Goal: Task Accomplishment & Management: Manage account settings

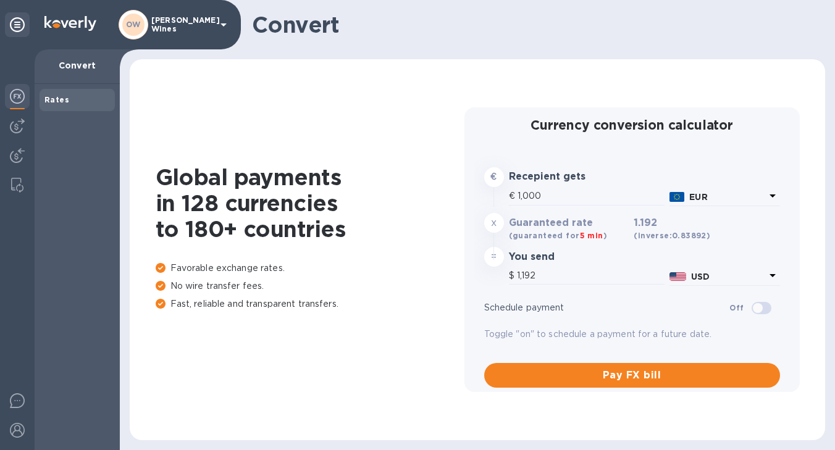
click at [15, 95] on img at bounding box center [17, 96] width 15 height 15
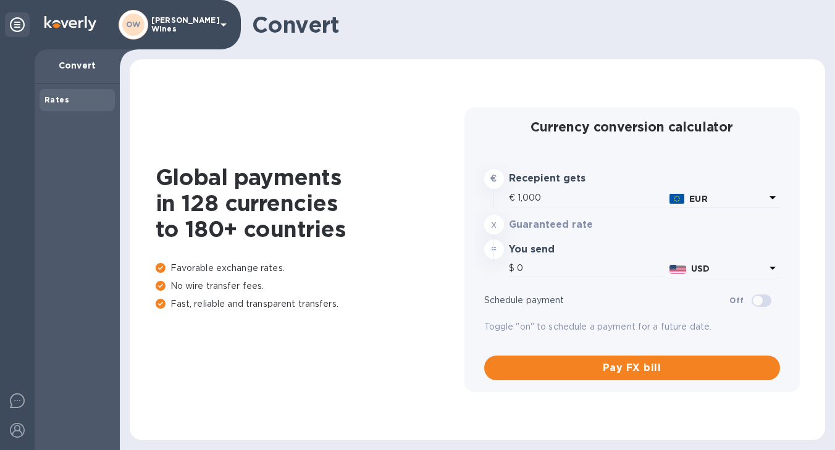
type input "1,187.8"
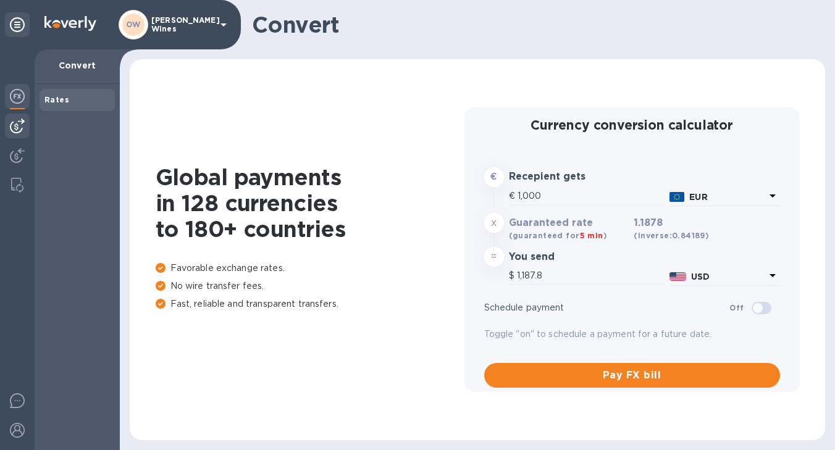
click at [15, 123] on img at bounding box center [17, 126] width 15 height 15
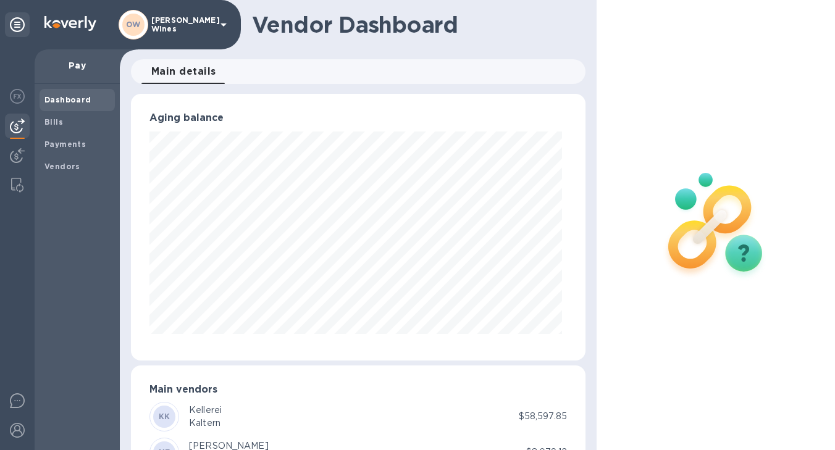
scroll to position [617632, 617449]
click at [54, 129] on div "Bills" at bounding box center [77, 122] width 75 height 22
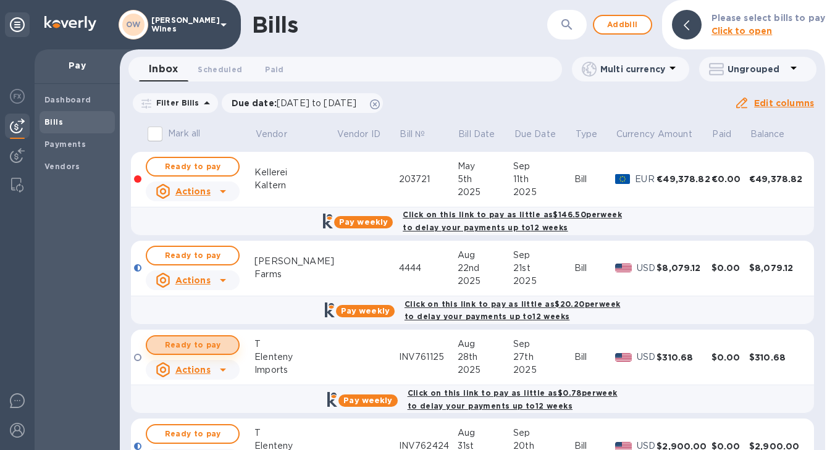
click at [198, 347] on span "Ready to pay" at bounding box center [193, 345] width 72 height 15
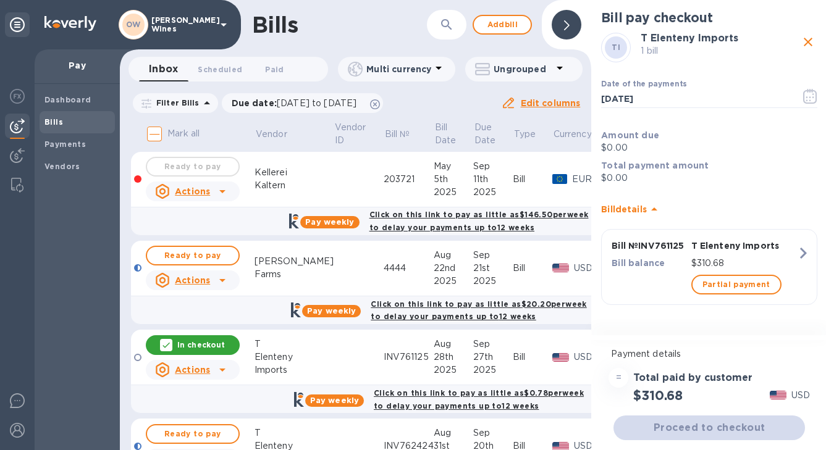
click at [812, 38] on icon "close" at bounding box center [808, 42] width 9 height 9
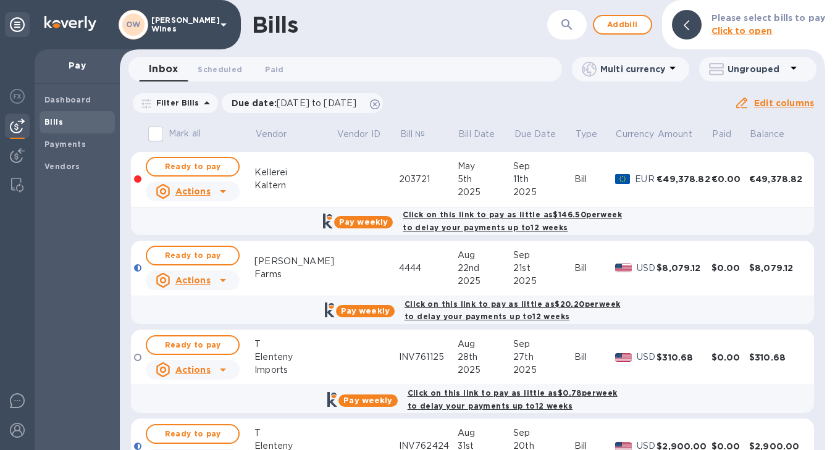
scroll to position [158, 0]
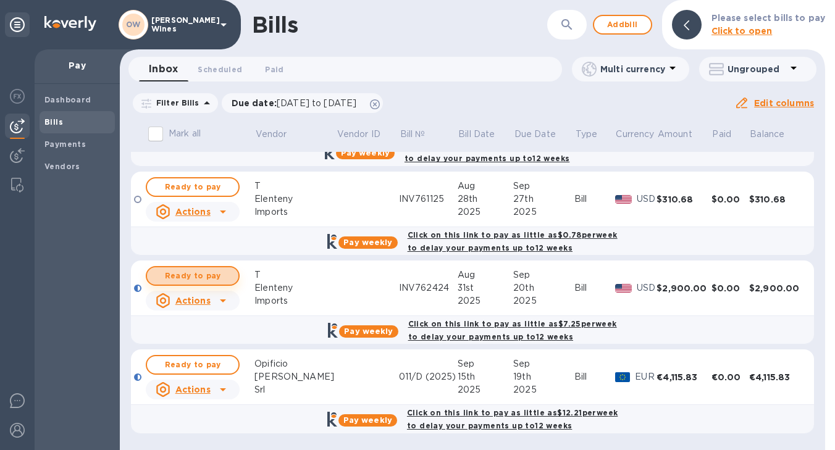
click at [193, 274] on span "Ready to pay" at bounding box center [193, 276] width 72 height 15
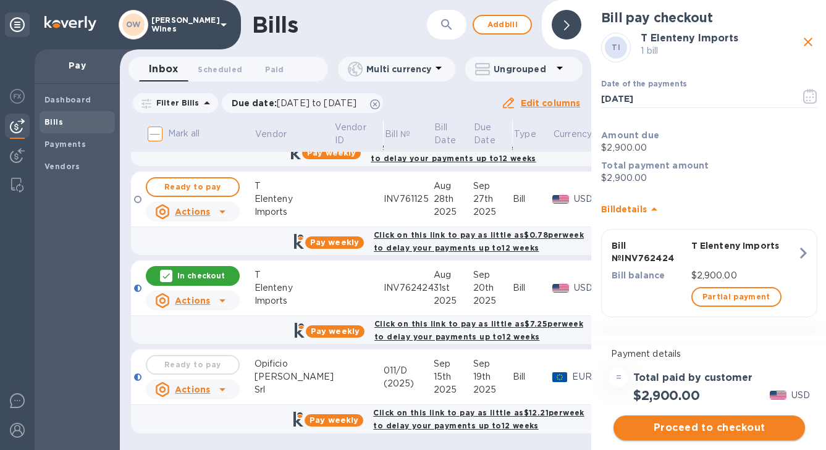
click at [707, 424] on span "Proceed to checkout" at bounding box center [709, 428] width 172 height 15
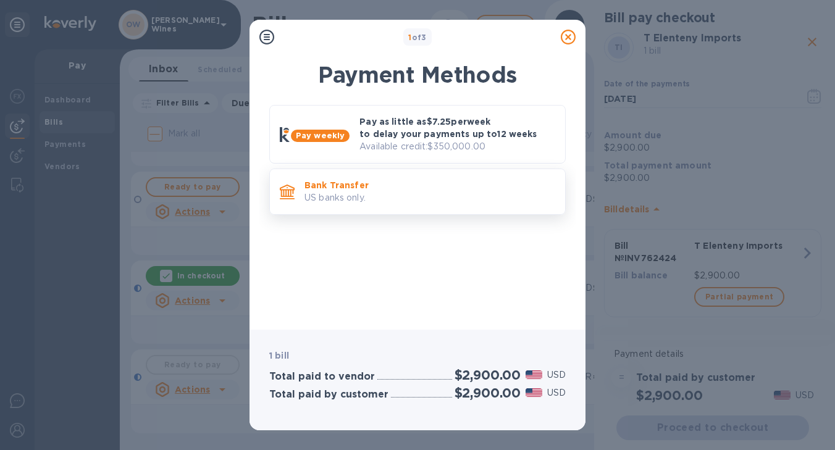
click at [352, 198] on p "US banks only." at bounding box center [430, 198] width 251 height 13
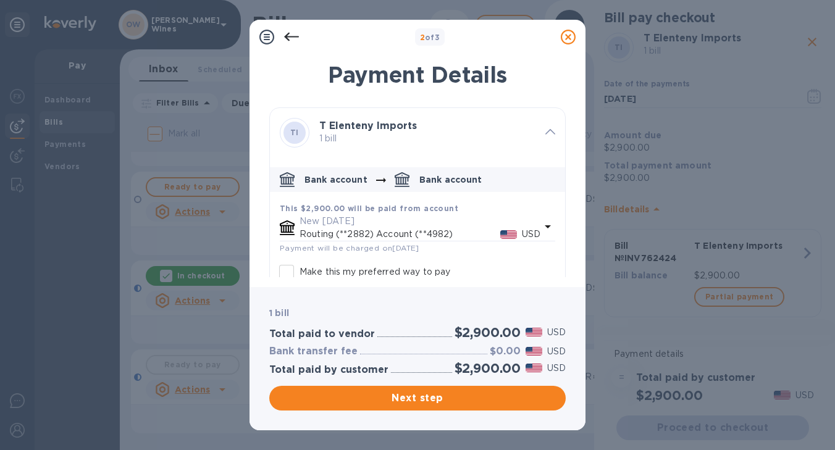
scroll to position [69, 0]
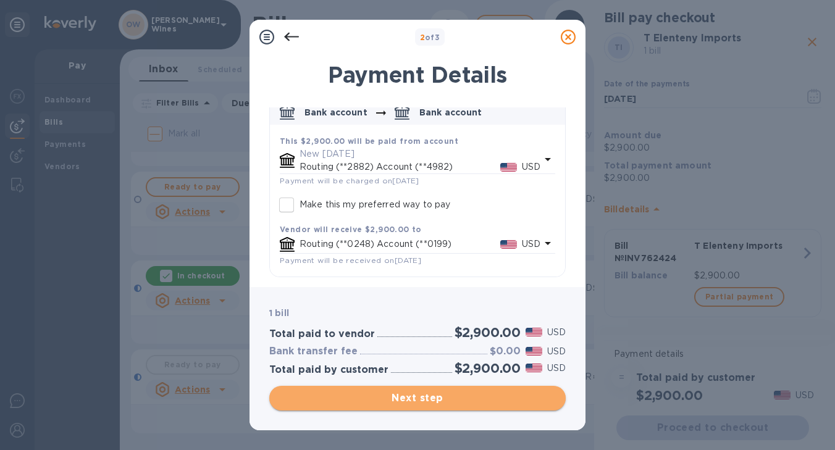
click at [417, 399] on span "Next step" at bounding box center [417, 398] width 277 height 15
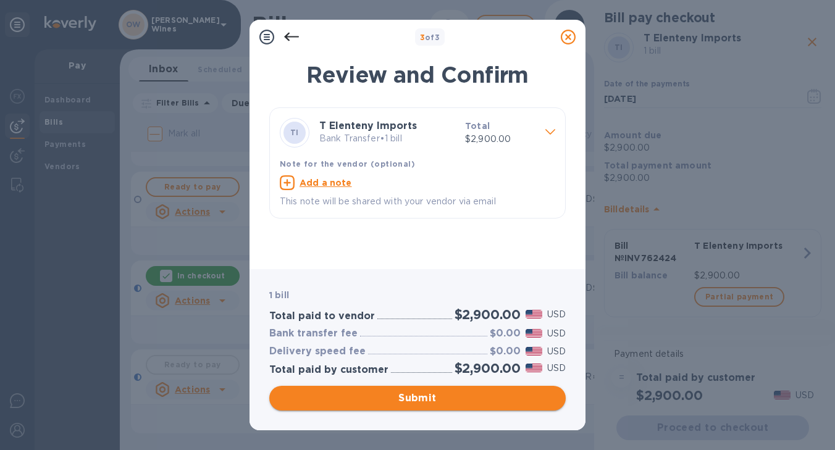
click at [420, 405] on span "Submit" at bounding box center [417, 398] width 277 height 15
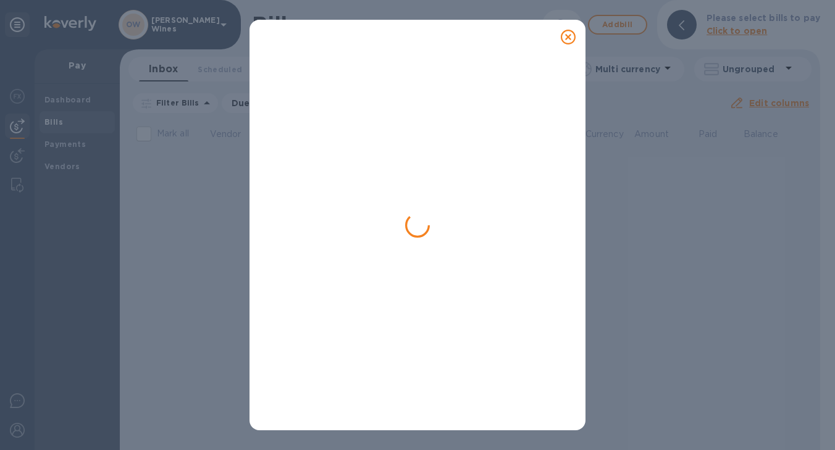
scroll to position [0, 0]
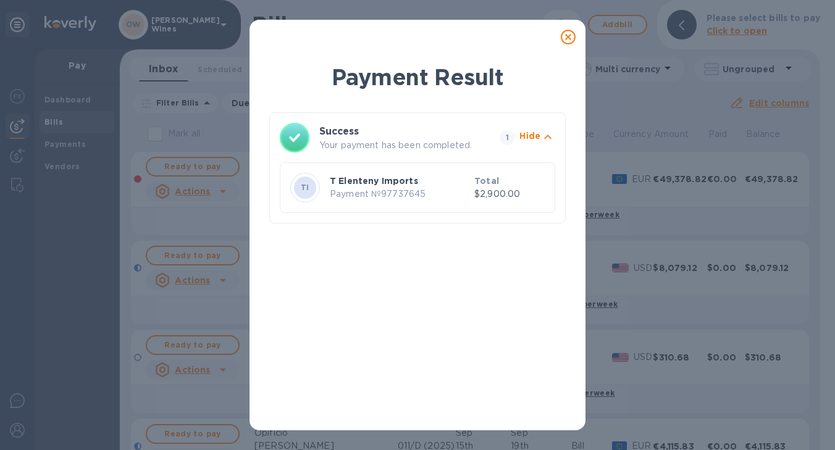
click at [569, 35] on icon at bounding box center [568, 37] width 15 height 15
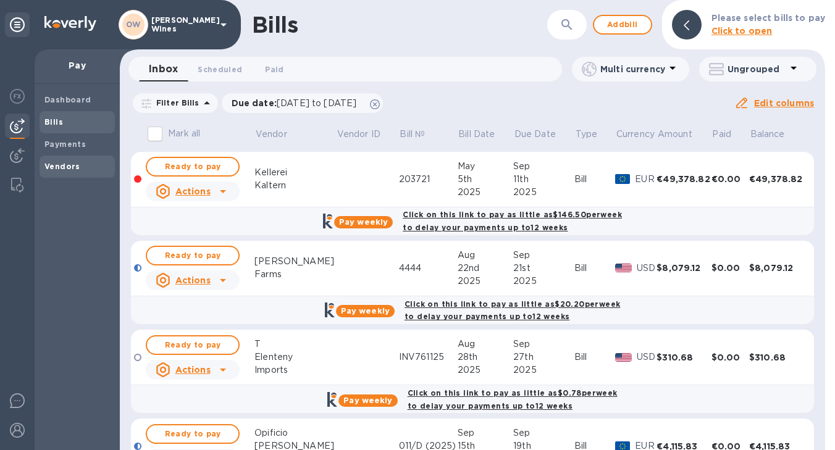
click at [51, 159] on div "Vendors" at bounding box center [77, 167] width 75 height 22
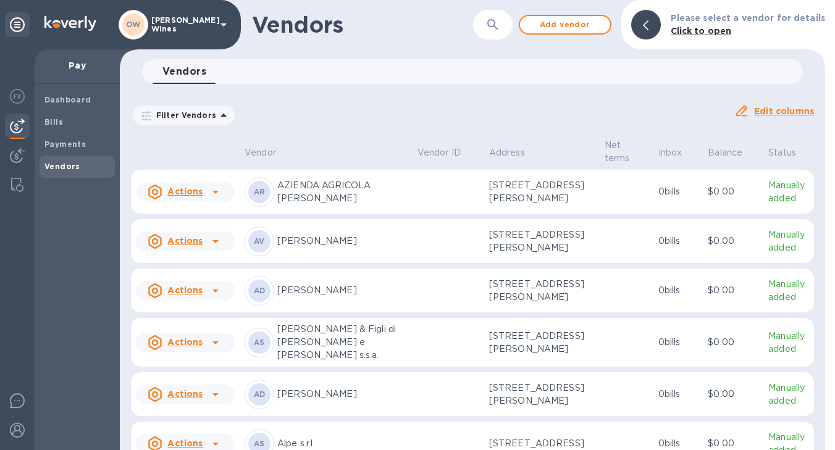
click at [498, 25] on icon "button" at bounding box center [493, 24] width 15 height 15
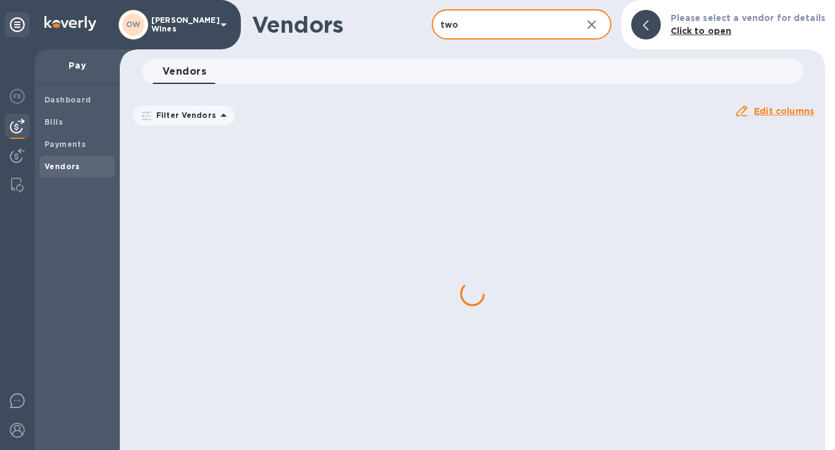
type input "two nine"
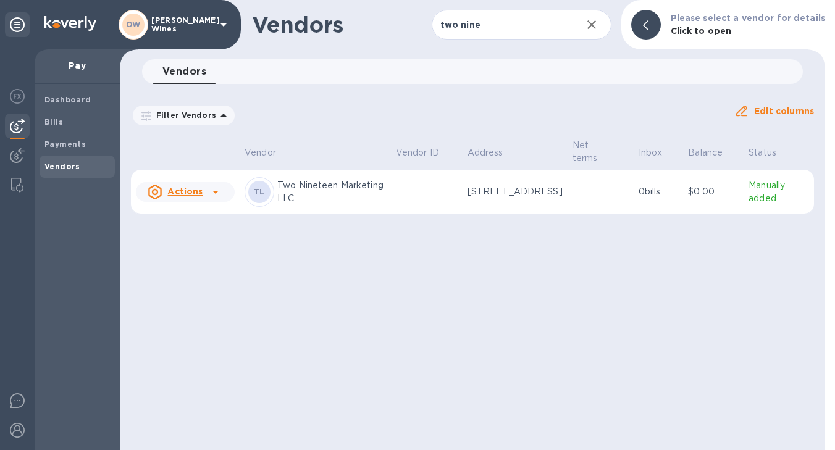
click at [216, 195] on icon at bounding box center [215, 192] width 15 height 15
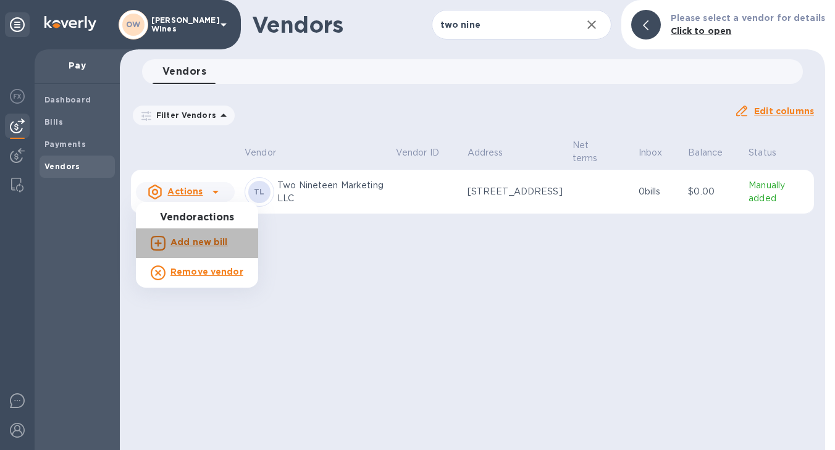
click at [207, 243] on b "Add new bill" at bounding box center [199, 242] width 57 height 10
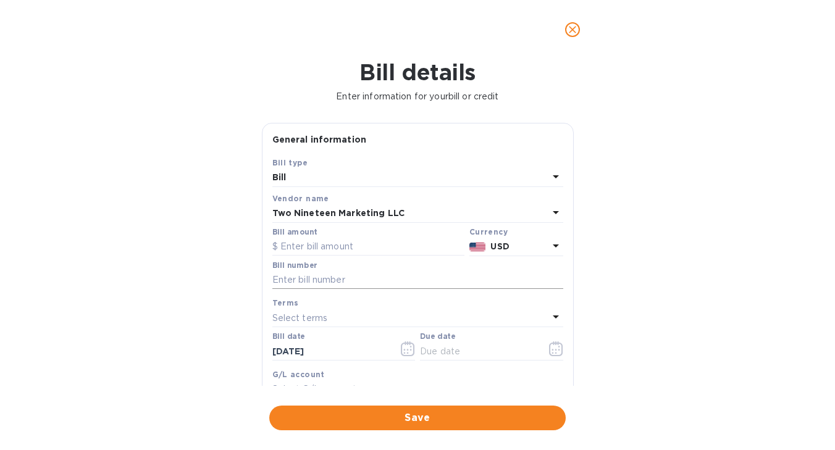
click at [316, 282] on input "text" at bounding box center [417, 280] width 291 height 19
type input "1284"
click at [300, 244] on input "text" at bounding box center [368, 247] width 192 height 19
type input "2,000"
click at [404, 352] on icon "button" at bounding box center [408, 349] width 14 height 15
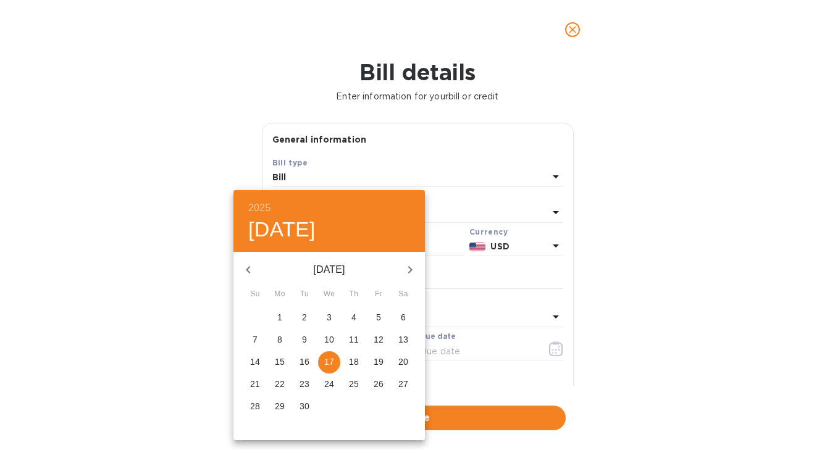
click at [326, 363] on p "17" at bounding box center [329, 362] width 10 height 12
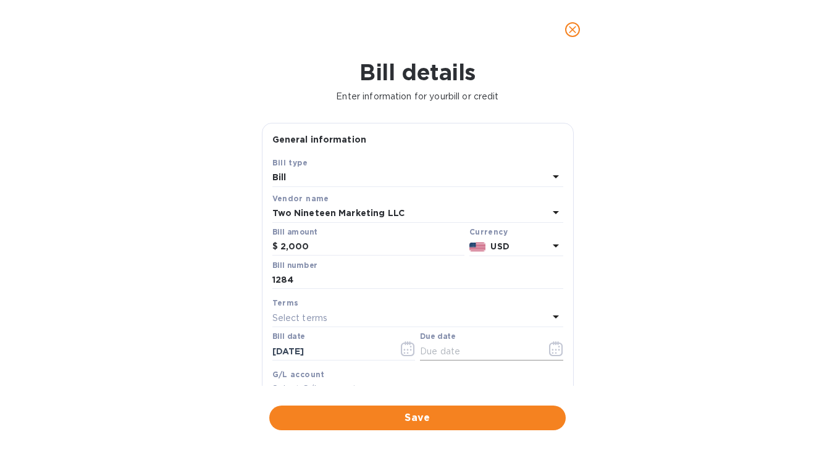
click at [552, 350] on icon "button" at bounding box center [556, 349] width 14 height 15
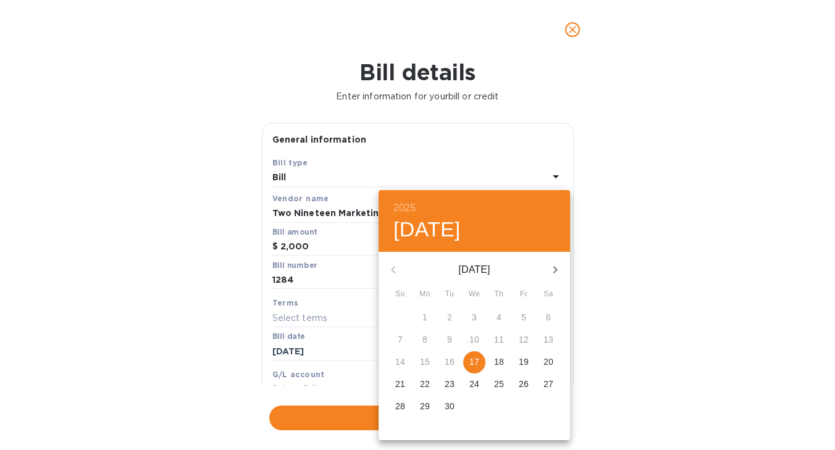
click at [505, 365] on span "18" at bounding box center [499, 362] width 22 height 12
type input "[DATE]"
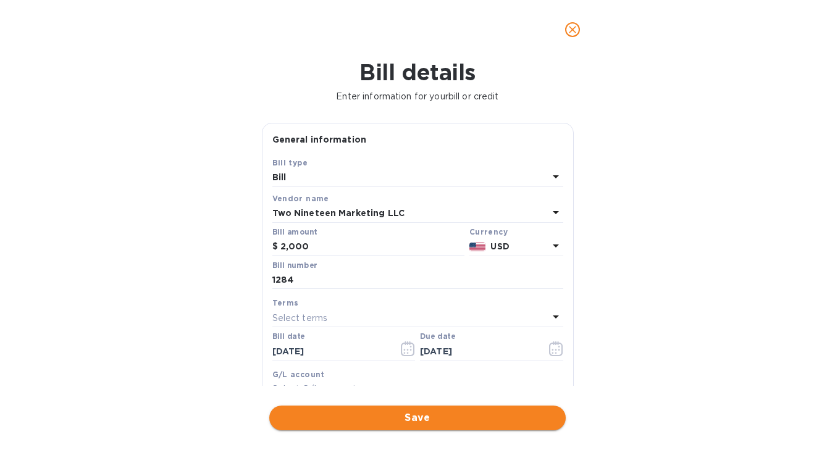
click at [436, 419] on span "Save" at bounding box center [417, 418] width 277 height 15
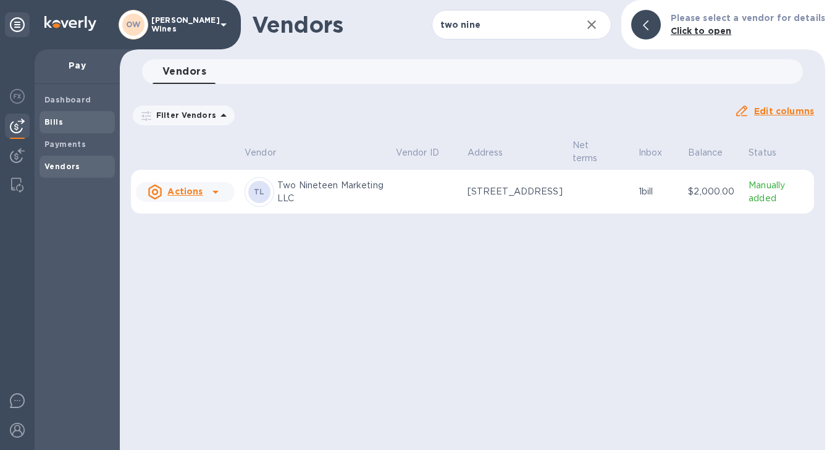
click at [49, 119] on b "Bills" at bounding box center [53, 121] width 19 height 9
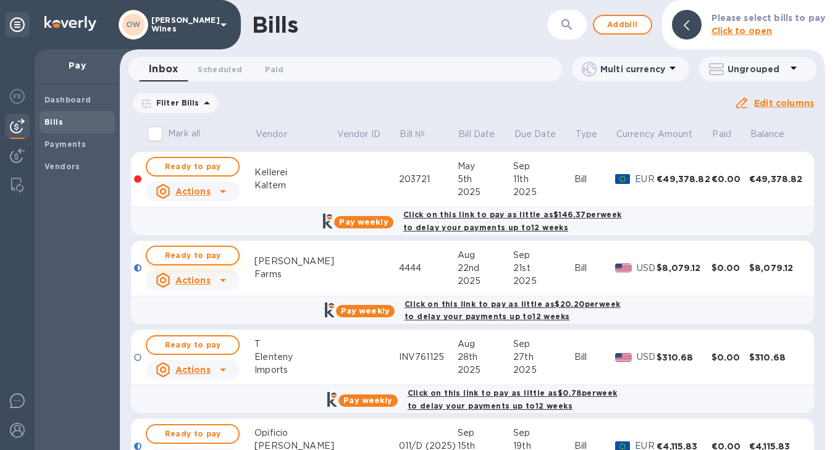
click at [198, 253] on span "Ready to pay" at bounding box center [193, 255] width 72 height 15
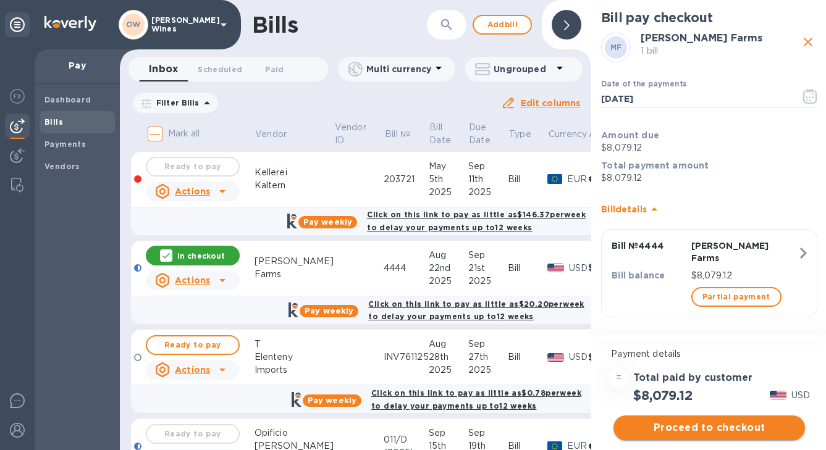
click at [714, 431] on span "Proceed to checkout" at bounding box center [709, 428] width 172 height 15
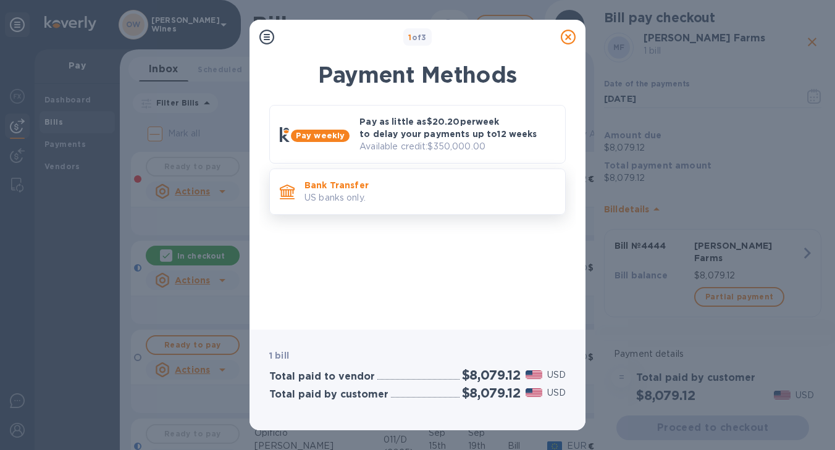
click at [344, 195] on p "US banks only." at bounding box center [430, 198] width 251 height 13
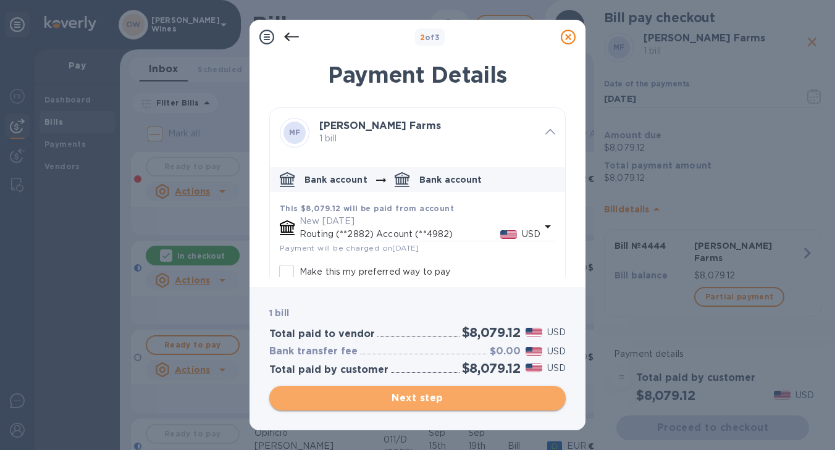
click at [405, 407] on button "Next step" at bounding box center [417, 398] width 297 height 25
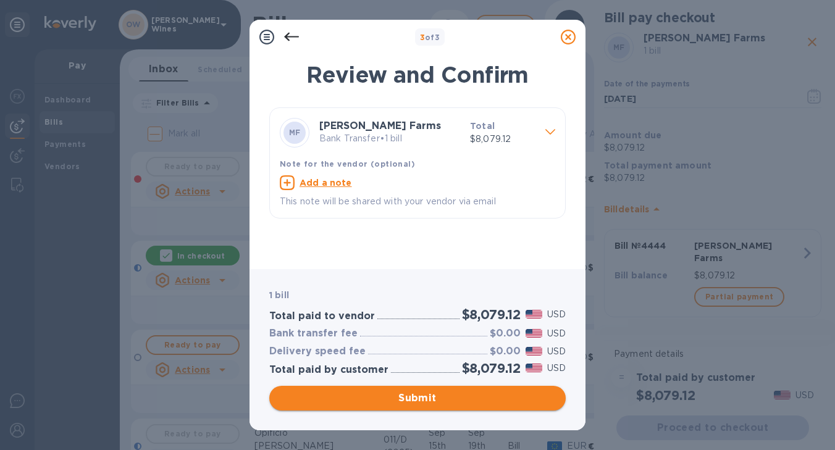
click at [475, 397] on span "Submit" at bounding box center [417, 398] width 277 height 15
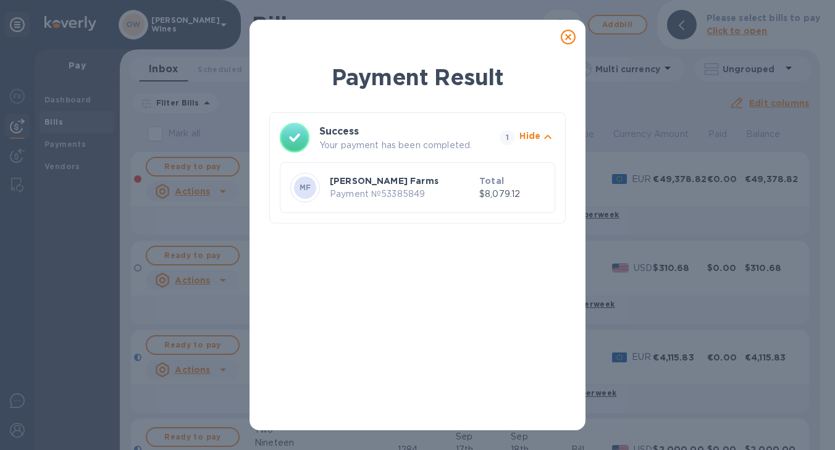
click at [570, 35] on icon at bounding box center [568, 37] width 15 height 15
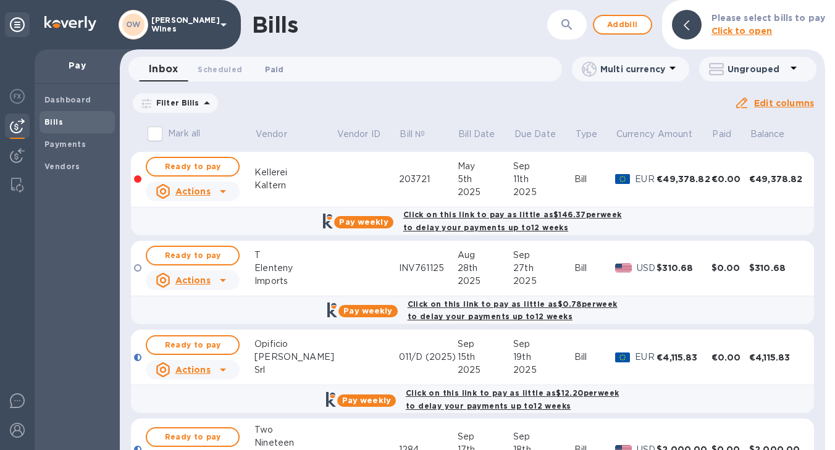
click at [271, 65] on span "Paid 0" at bounding box center [274, 69] width 19 height 13
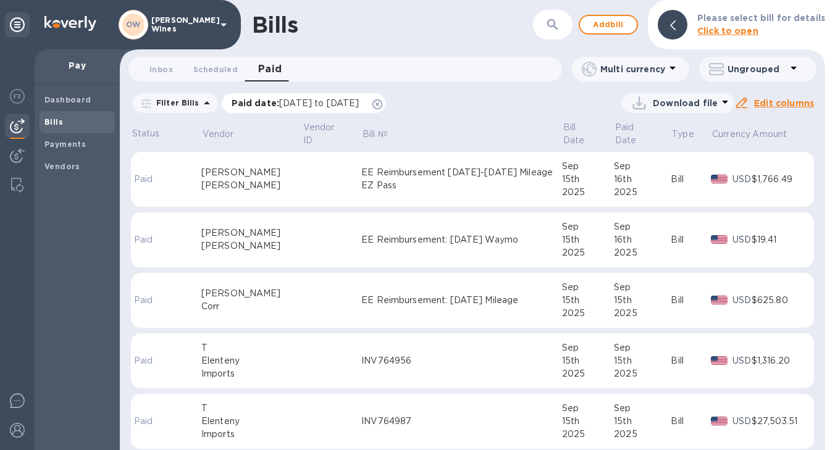
click at [359, 99] on span "[DATE] to [DATE]" at bounding box center [319, 103] width 80 height 10
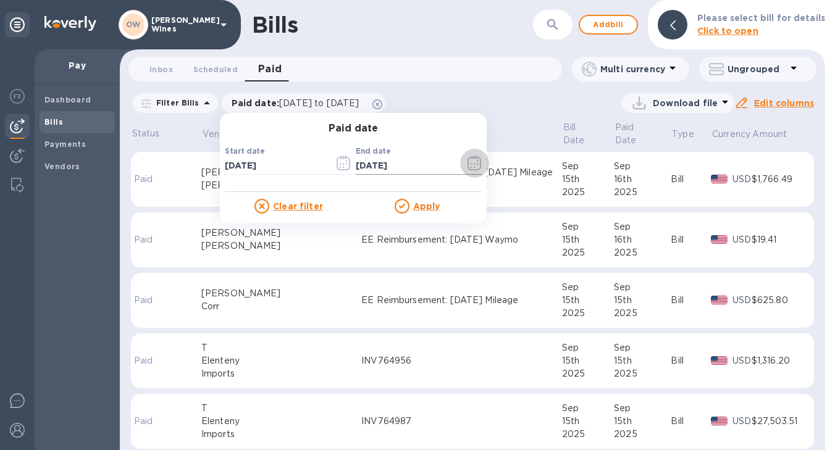
click at [468, 169] on icon "button" at bounding box center [475, 163] width 14 height 15
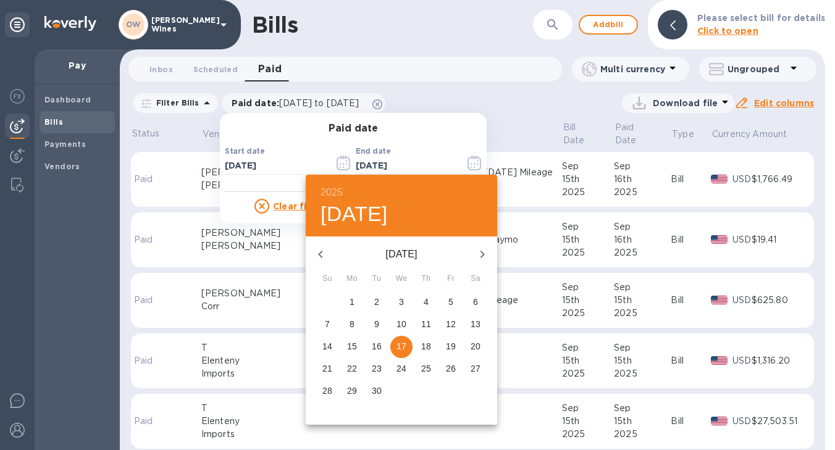
click at [428, 340] on p "18" at bounding box center [426, 346] width 10 height 12
type input "[DATE]"
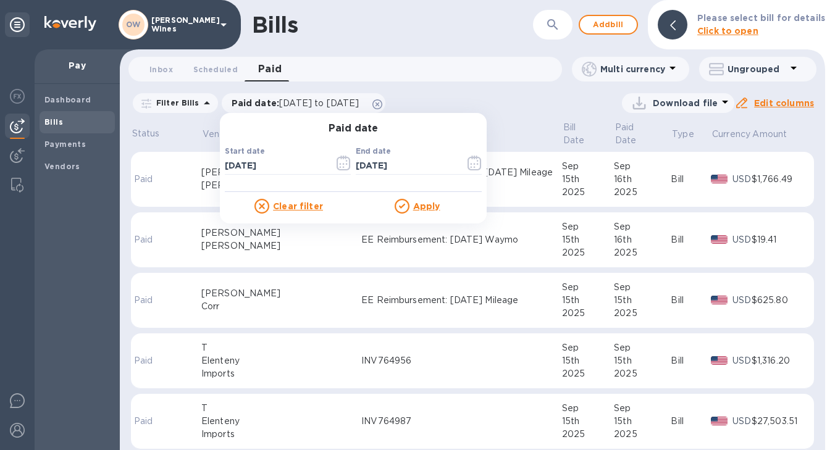
click at [418, 205] on u "Apply" at bounding box center [426, 206] width 27 height 10
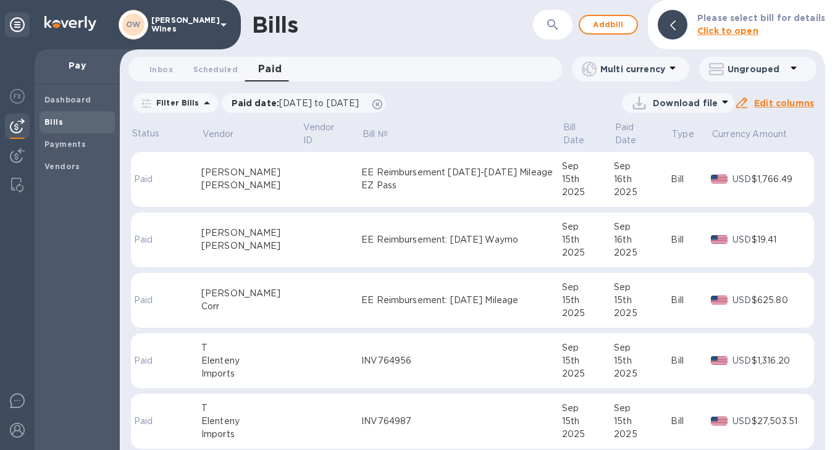
click at [62, 120] on span "Bills" at bounding box center [76, 122] width 65 height 12
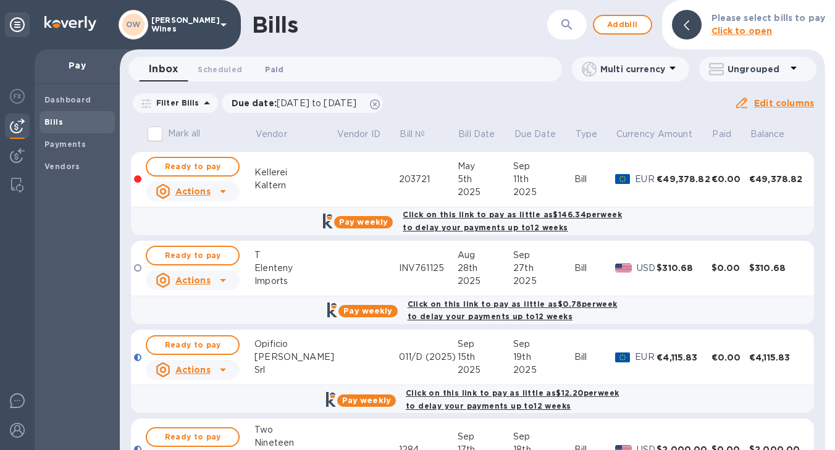
click at [271, 63] on span "Paid 0" at bounding box center [274, 69] width 19 height 13
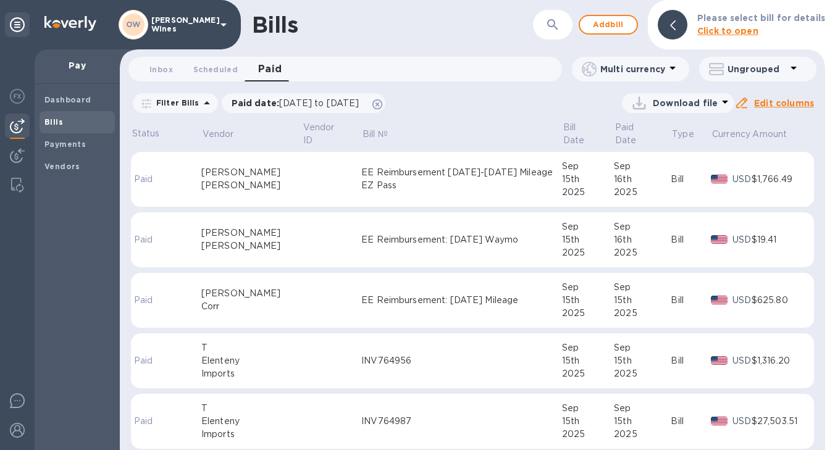
click at [556, 23] on icon "button" at bounding box center [553, 24] width 15 height 15
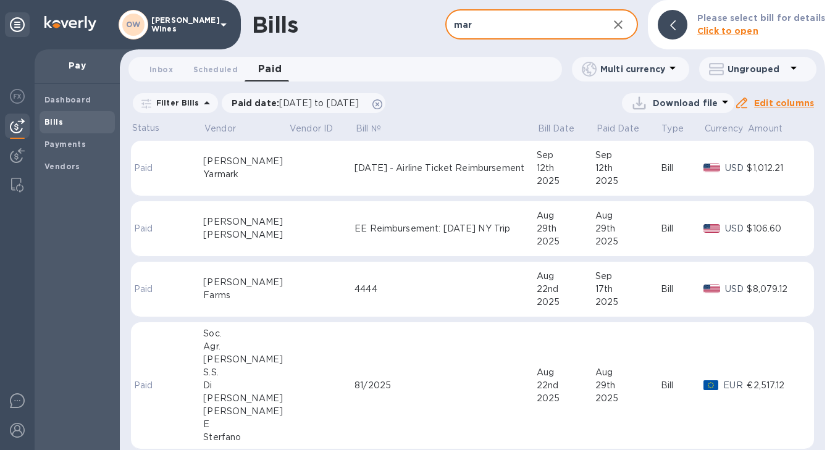
type input "mar"
click at [289, 287] on td at bounding box center [322, 290] width 66 height 56
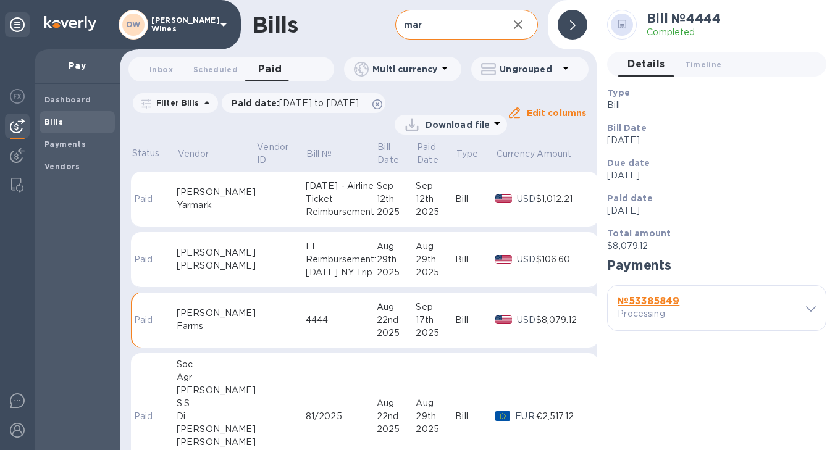
click at [650, 294] on div "№ 53385849 Processing" at bounding box center [661, 309] width 93 height 30
click at [648, 305] on b "№ 53385849" at bounding box center [649, 301] width 62 height 12
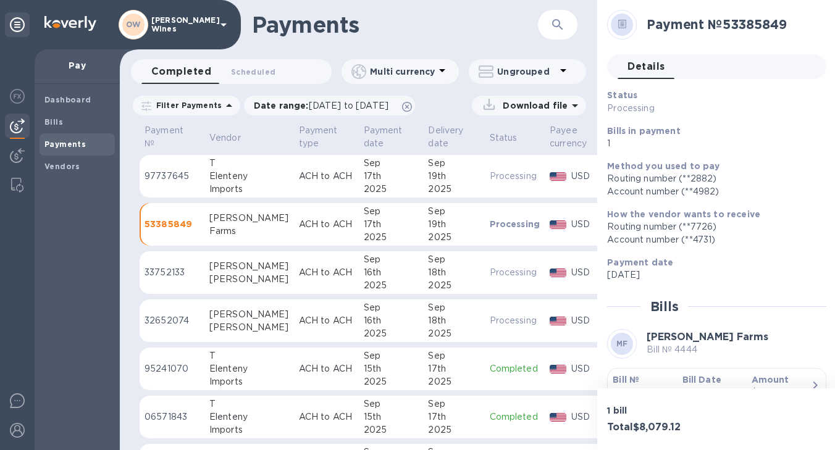
click at [630, 381] on b "Bill №" at bounding box center [626, 380] width 27 height 10
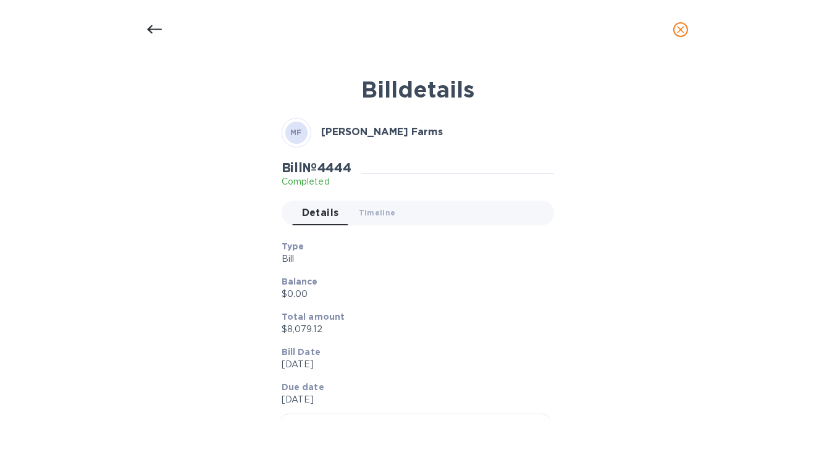
click at [153, 29] on icon at bounding box center [154, 29] width 15 height 9
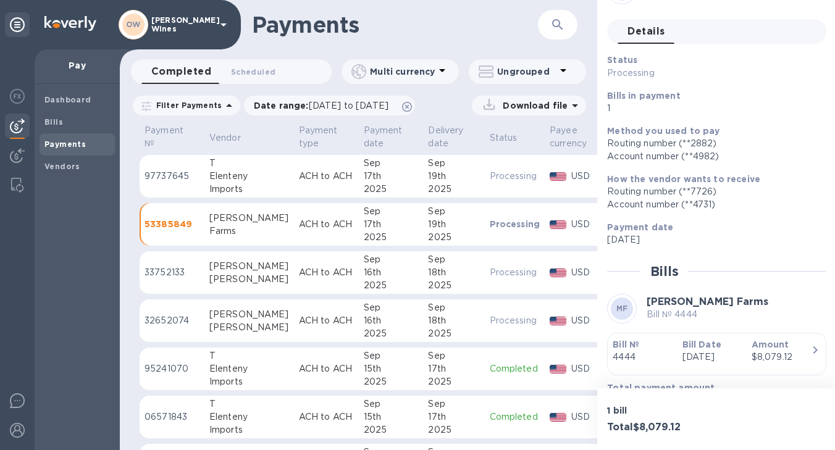
click at [237, 172] on div "Elenteny" at bounding box center [249, 176] width 80 height 13
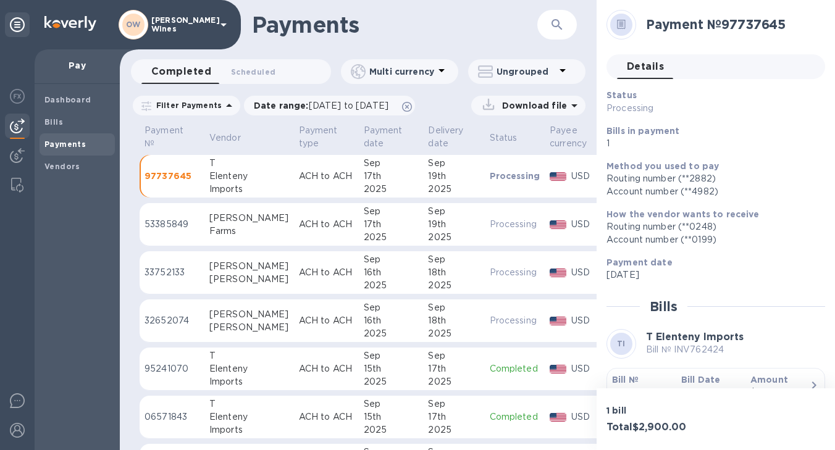
click at [623, 381] on b "Bill №" at bounding box center [625, 380] width 27 height 10
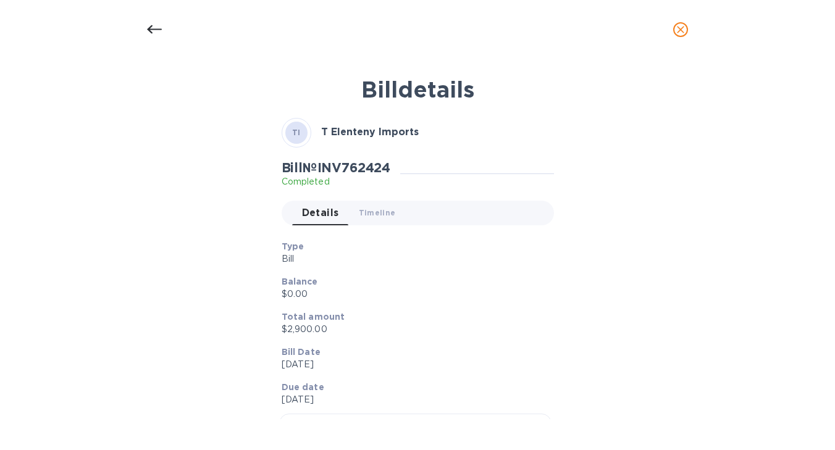
click at [150, 30] on icon at bounding box center [154, 29] width 15 height 9
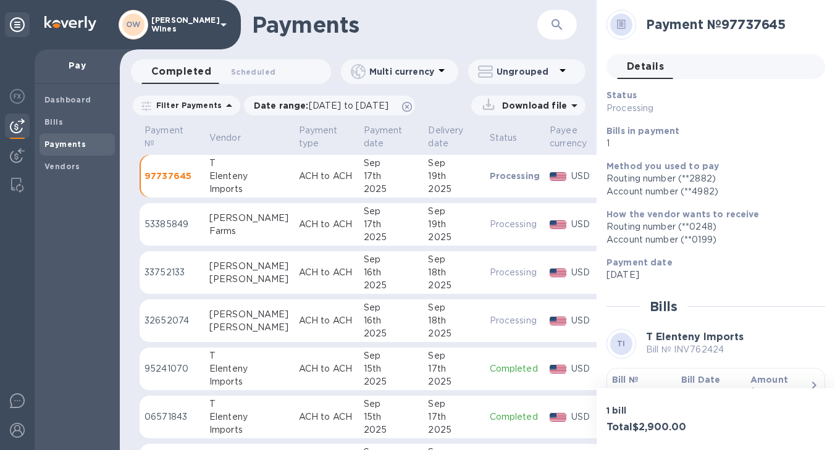
scroll to position [35, 0]
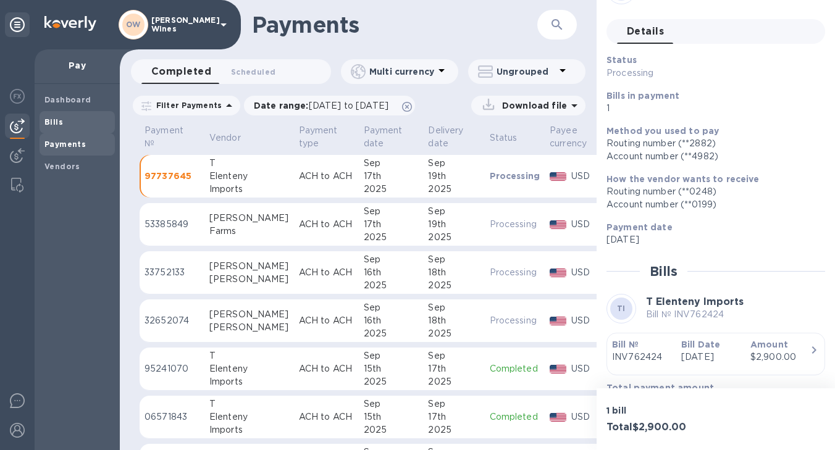
click at [50, 124] on b "Bills" at bounding box center [53, 121] width 19 height 9
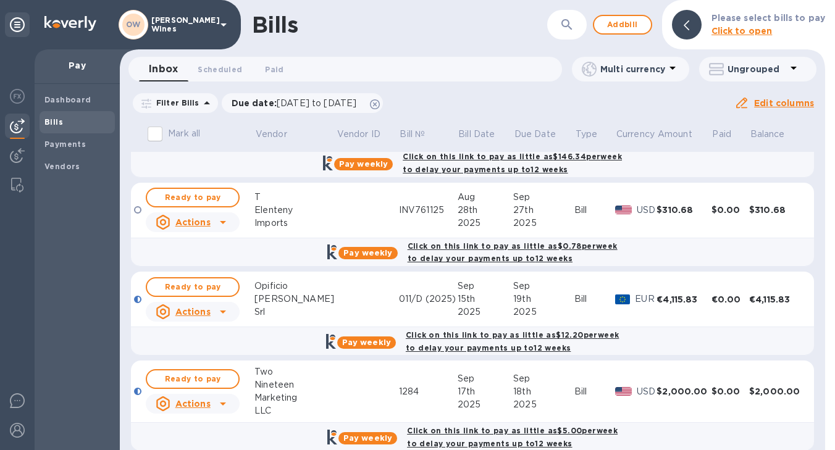
scroll to position [75, 0]
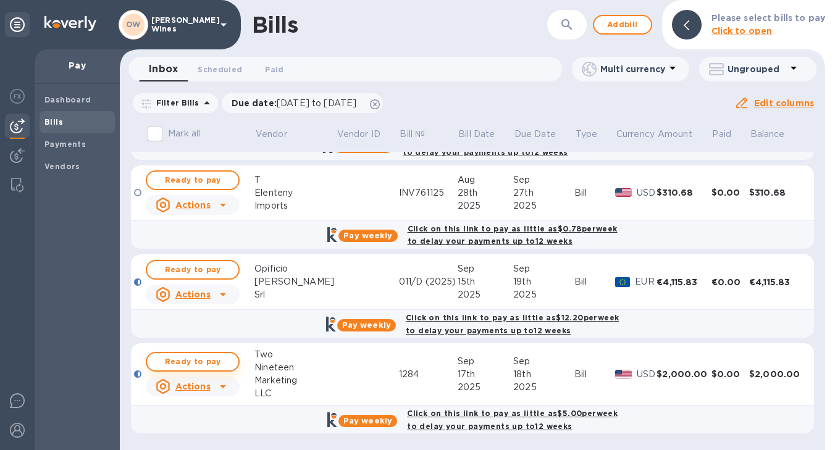
click at [192, 360] on span "Ready to pay" at bounding box center [193, 362] width 72 height 15
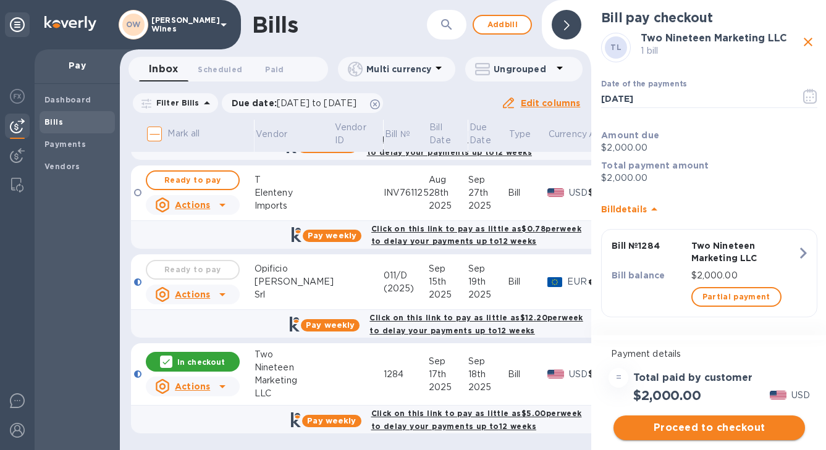
click at [691, 432] on span "Proceed to checkout" at bounding box center [709, 428] width 172 height 15
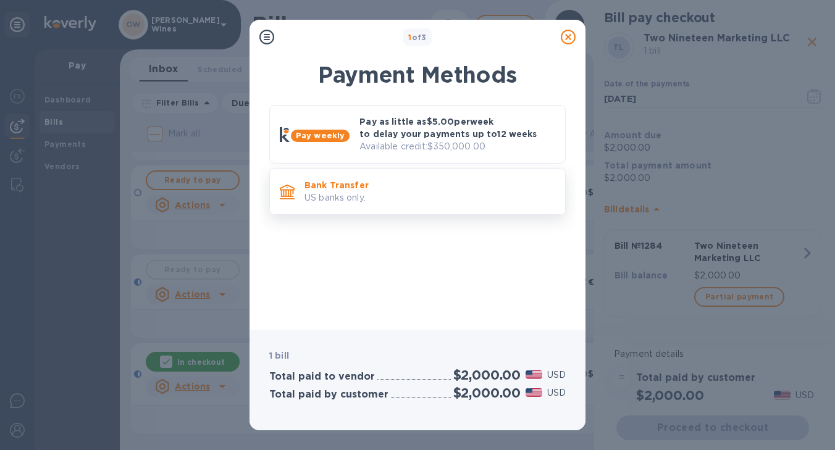
click at [349, 189] on p "Bank Transfer" at bounding box center [430, 185] width 251 height 12
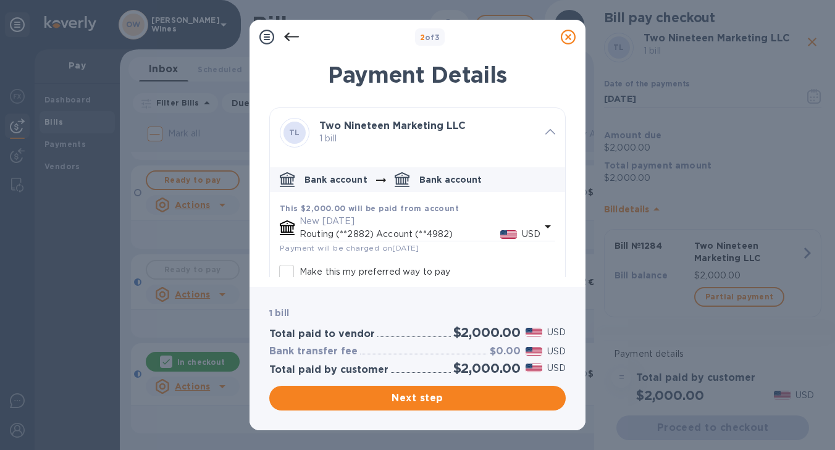
scroll to position [69, 0]
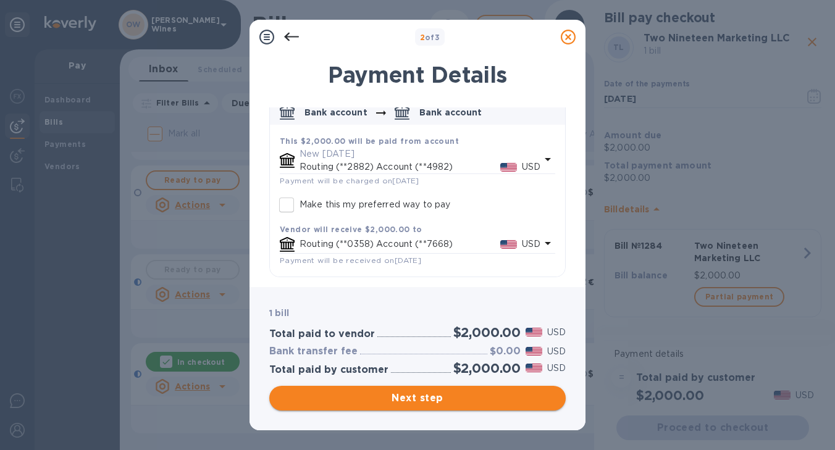
click at [429, 402] on span "Next step" at bounding box center [417, 398] width 277 height 15
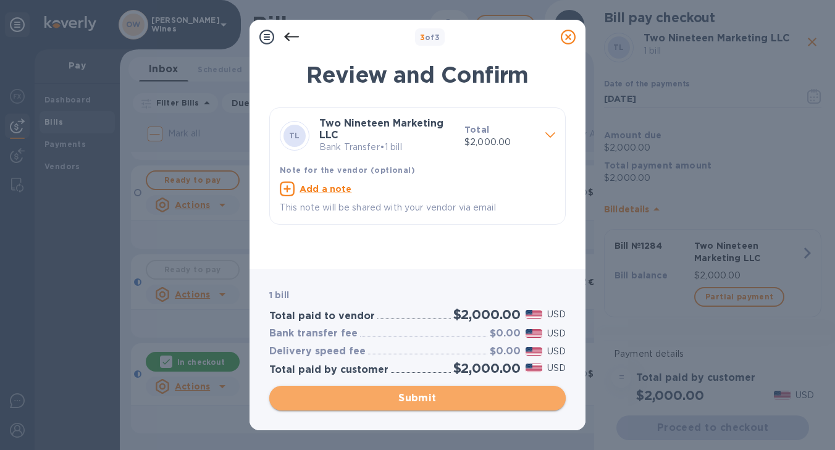
click at [429, 402] on span "Submit" at bounding box center [417, 398] width 277 height 15
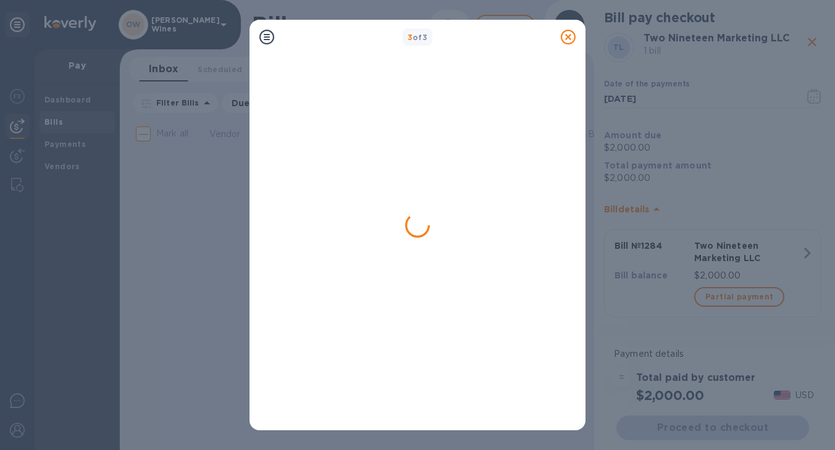
scroll to position [0, 0]
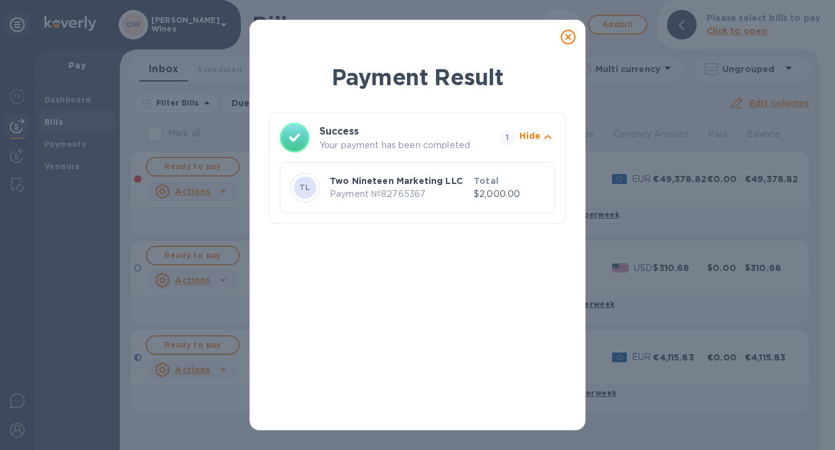
click at [572, 35] on icon at bounding box center [568, 37] width 15 height 15
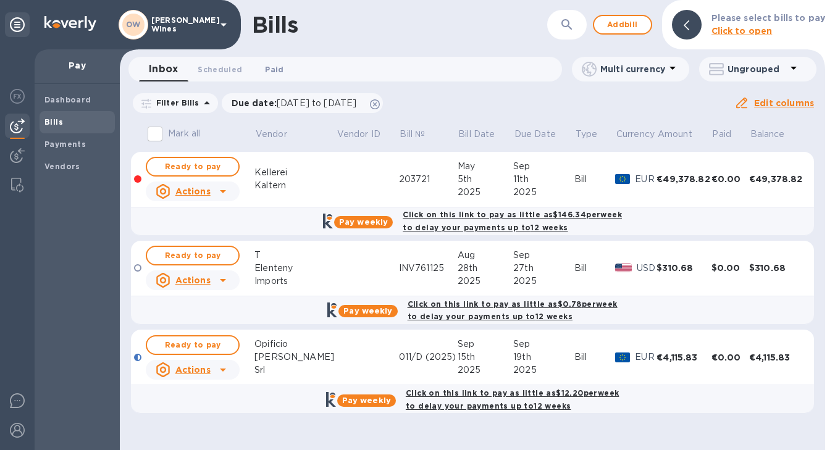
click at [266, 65] on span "Paid 0" at bounding box center [274, 69] width 19 height 13
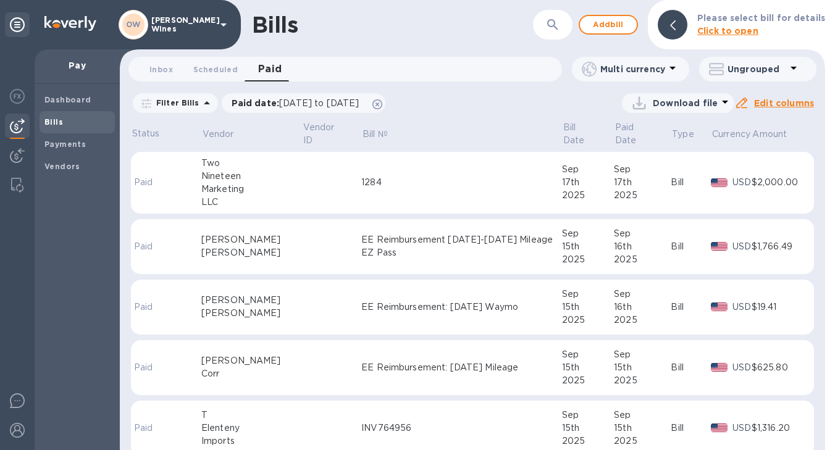
click at [239, 177] on div "Nineteen" at bounding box center [251, 176] width 101 height 13
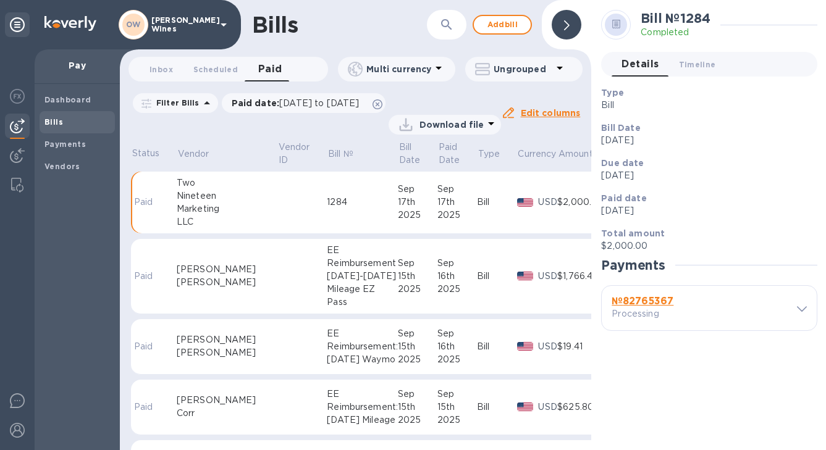
click at [631, 304] on b "№ 82765367" at bounding box center [643, 301] width 62 height 12
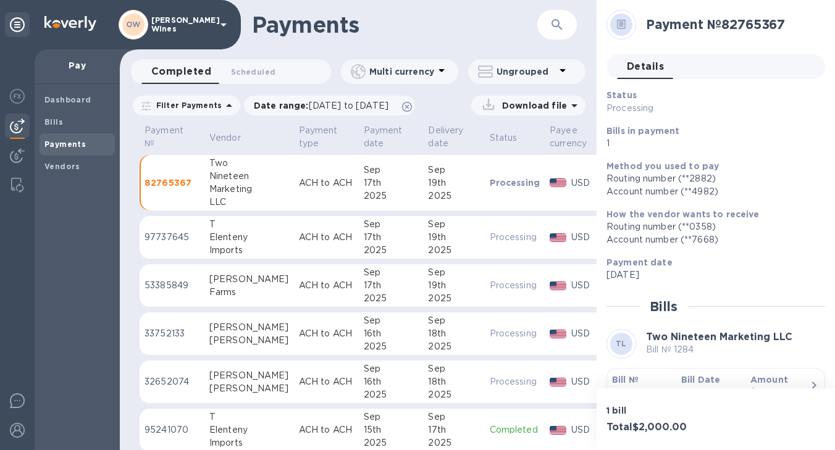
click at [629, 381] on b "Bill №" at bounding box center [625, 380] width 27 height 10
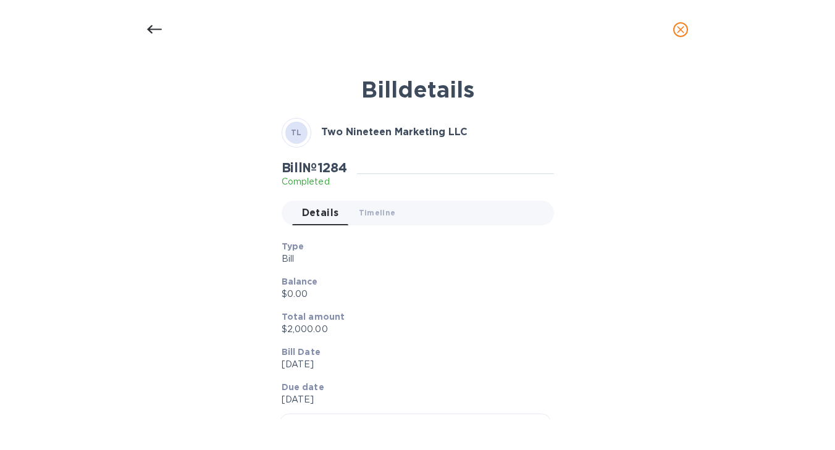
click at [678, 35] on icon "close" at bounding box center [681, 29] width 12 height 12
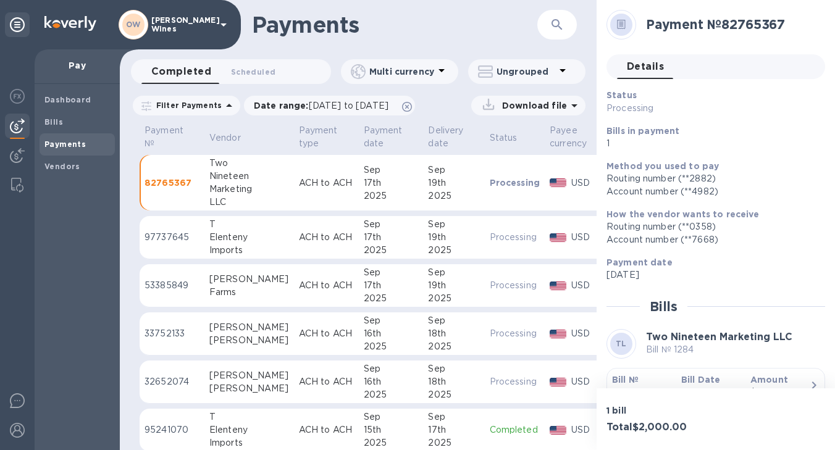
scroll to position [35, 0]
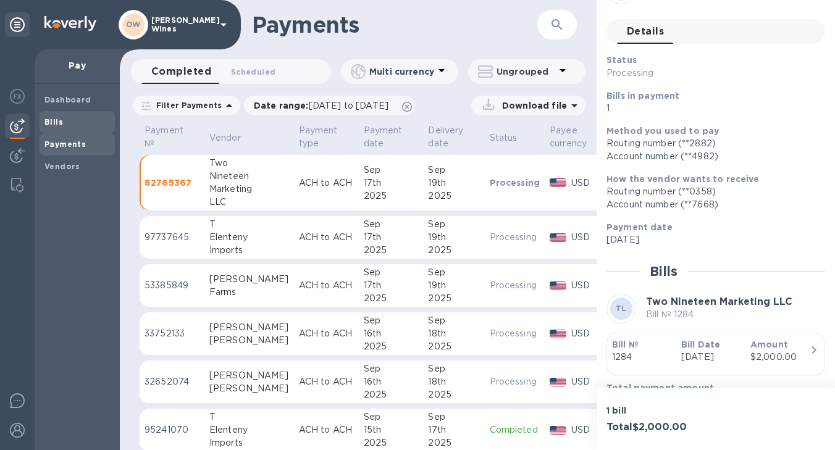
click at [53, 129] on div "Bills" at bounding box center [77, 122] width 75 height 22
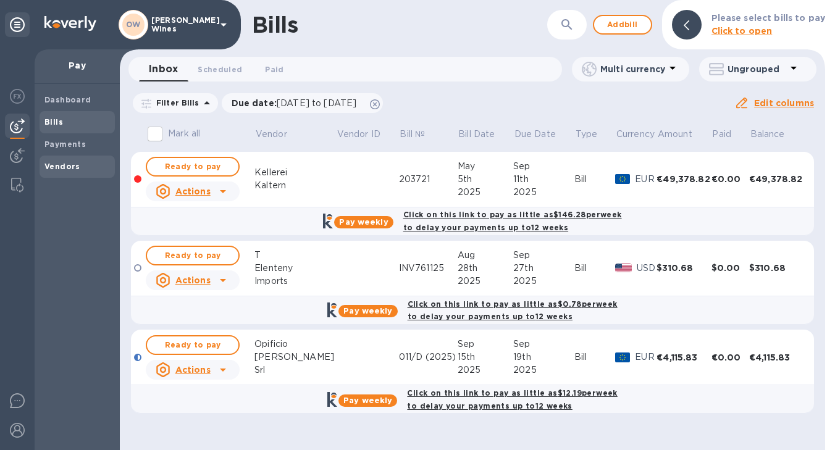
click at [64, 176] on div "Vendors" at bounding box center [77, 167] width 75 height 22
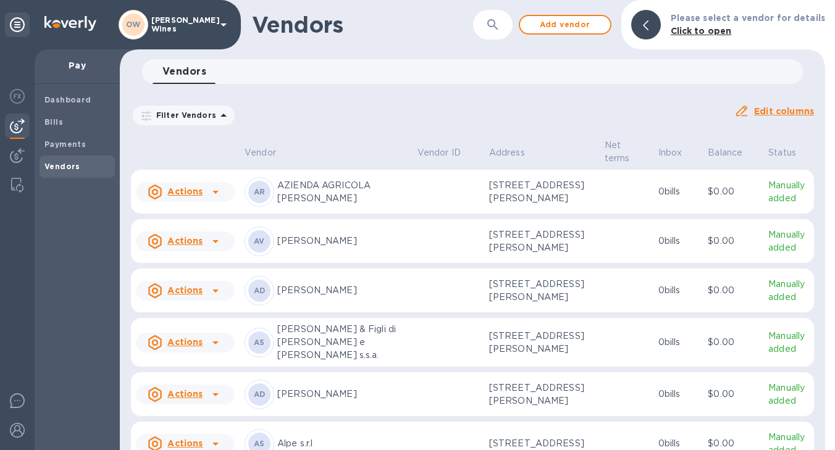
click at [499, 22] on icon "button" at bounding box center [493, 24] width 15 height 15
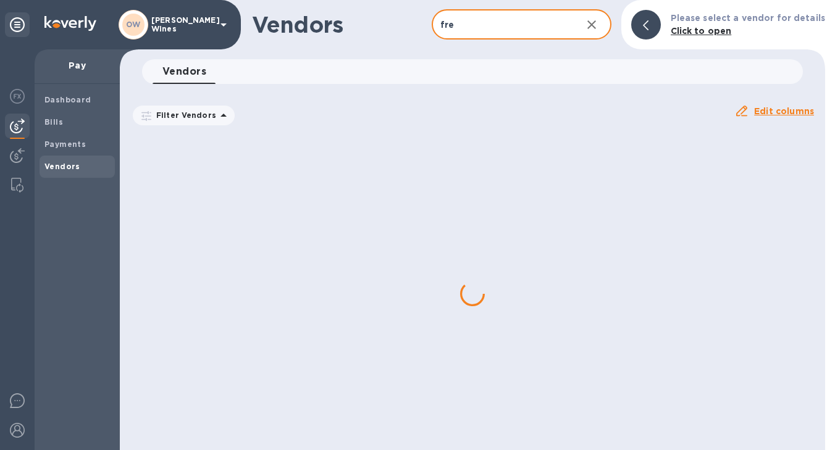
type input "[PERSON_NAME]"
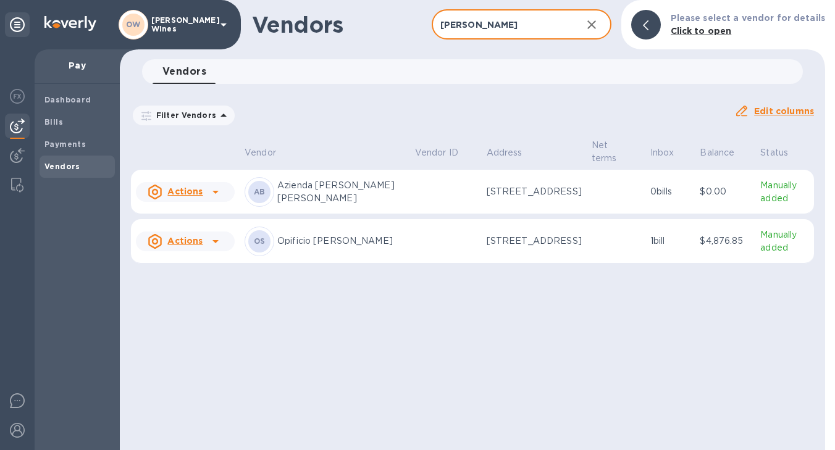
click at [219, 246] on icon at bounding box center [215, 241] width 15 height 15
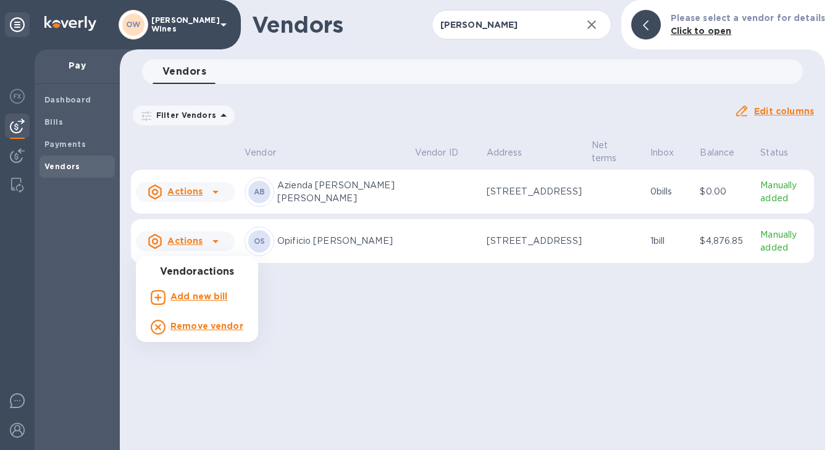
click at [191, 301] on b "Add new bill" at bounding box center [199, 297] width 57 height 10
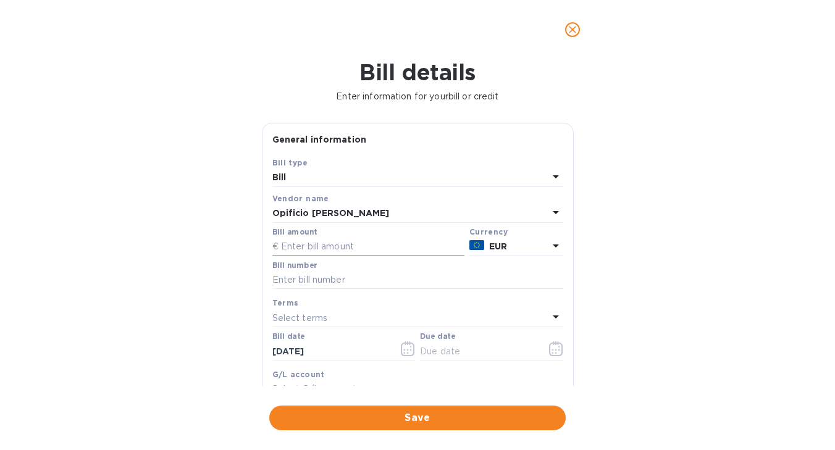
click at [315, 248] on input "text" at bounding box center [368, 247] width 192 height 19
type input "28,095.17"
click at [304, 281] on input "text" at bounding box center [417, 280] width 291 height 19
type input "012/D (2025)"
click at [557, 352] on icon "button" at bounding box center [556, 349] width 14 height 15
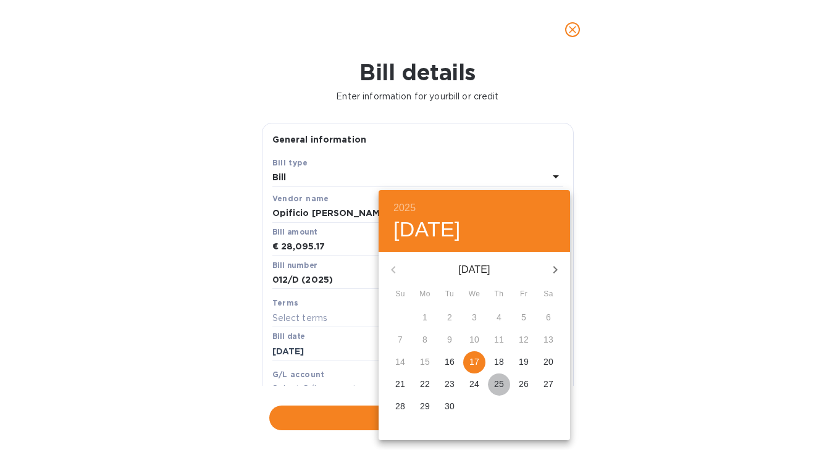
click at [498, 385] on p "25" at bounding box center [499, 384] width 10 height 12
type input "[DATE]"
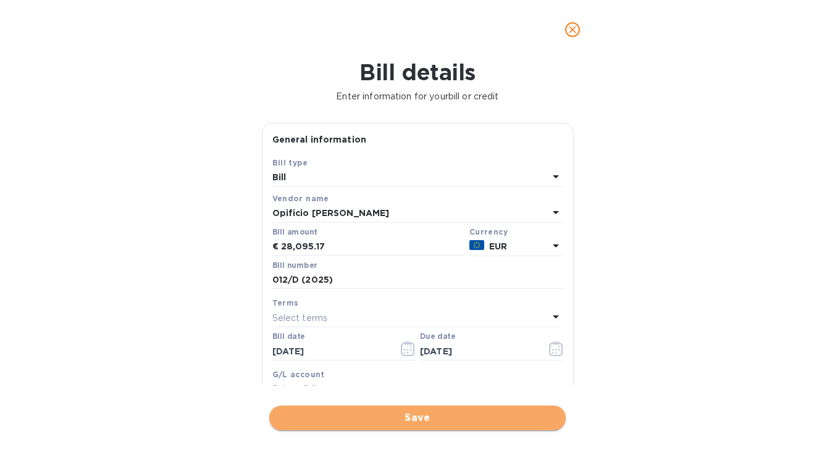
click at [408, 418] on span "Save" at bounding box center [417, 418] width 277 height 15
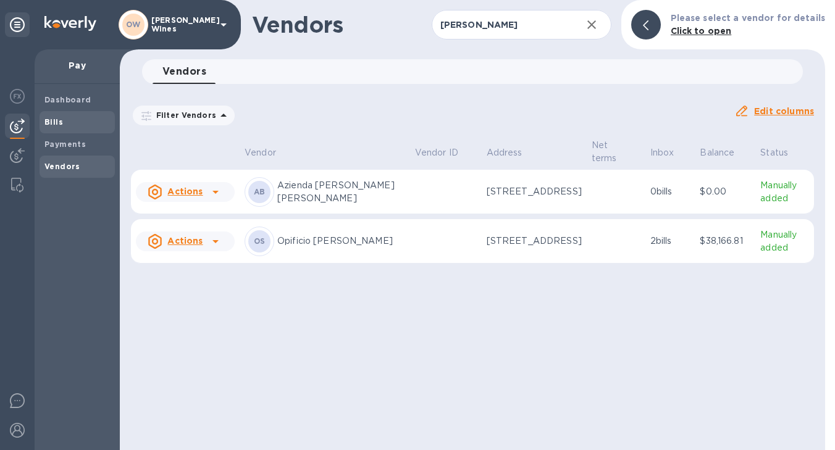
click at [68, 112] on div "Bills" at bounding box center [77, 122] width 75 height 22
